Goal: Navigation & Orientation: Find specific page/section

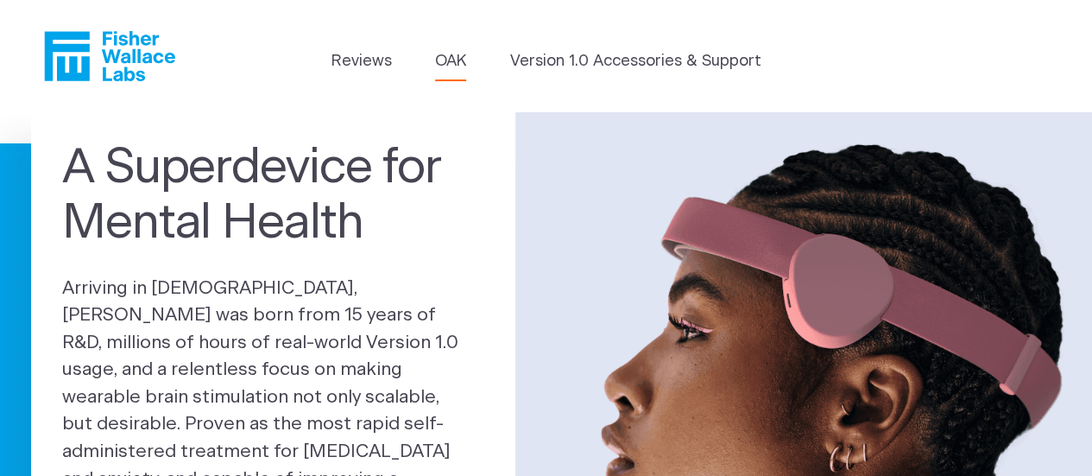
click at [458, 62] on link "OAK" at bounding box center [450, 61] width 31 height 23
click at [615, 63] on link "Version 1.0 Accessories & Support" at bounding box center [635, 61] width 251 height 23
click at [347, 68] on link "Reviews" at bounding box center [361, 61] width 60 height 23
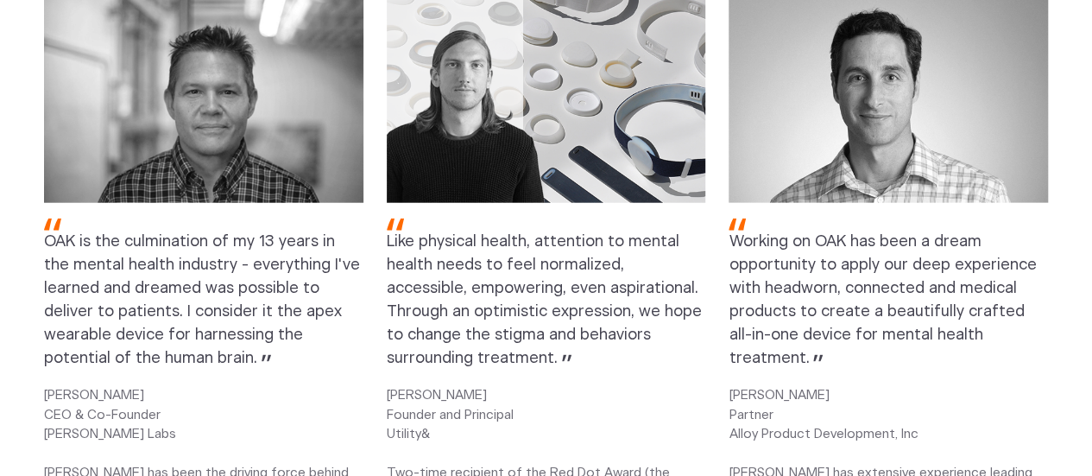
scroll to position [2158, 0]
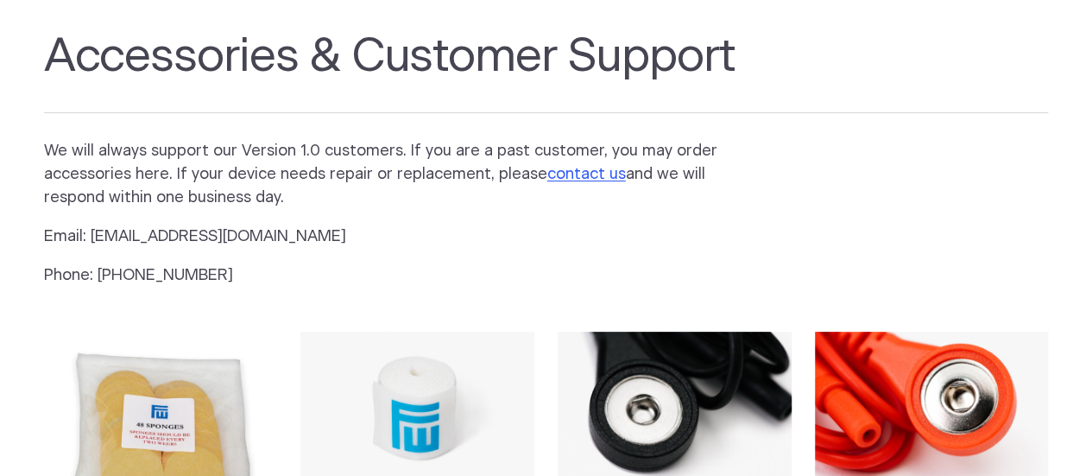
scroll to position [173, 0]
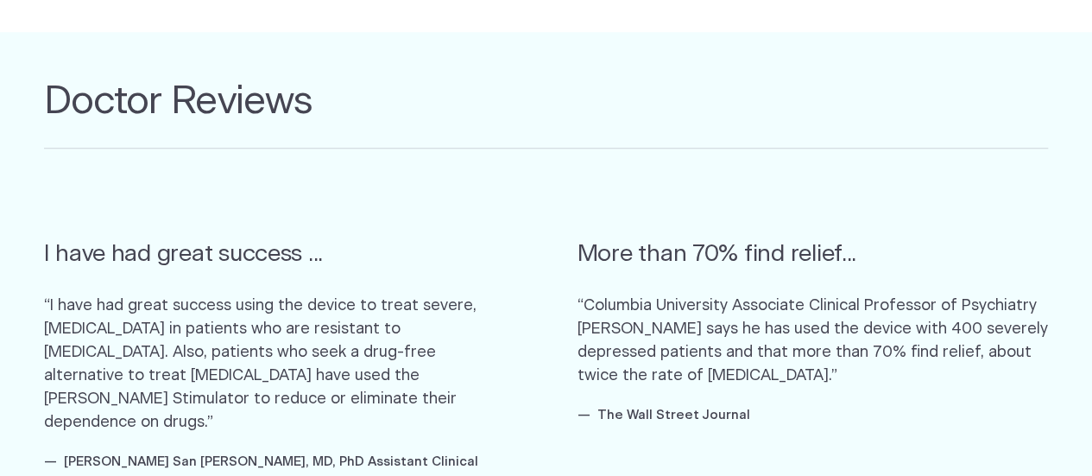
scroll to position [1036, 0]
